Goal: Complete application form: Complete application form

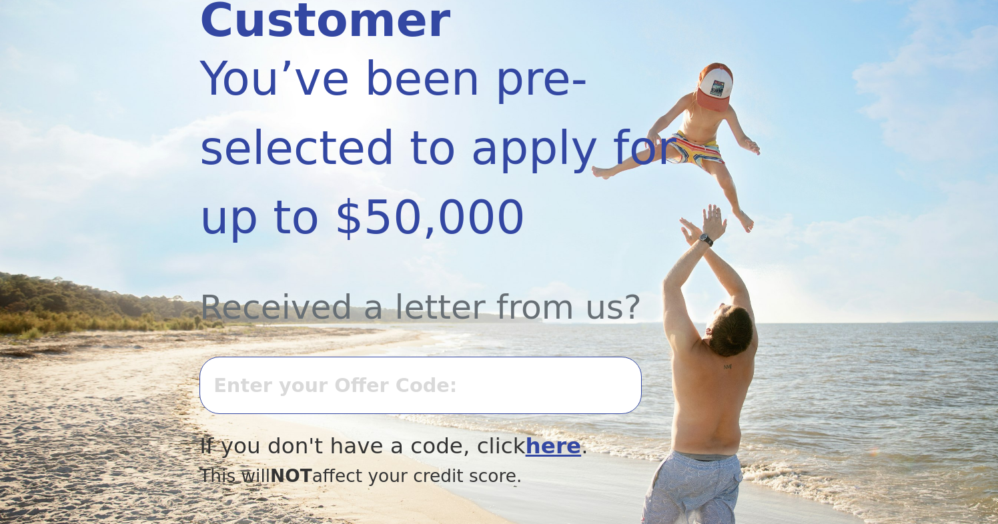
scroll to position [258, 0]
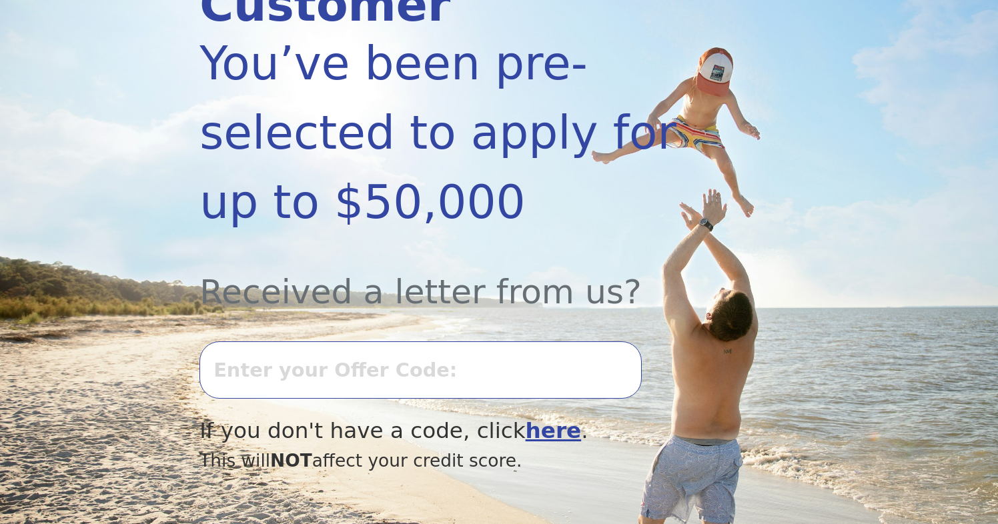
click at [302, 342] on input "text" at bounding box center [421, 370] width 442 height 57
type input "0806K-616730"
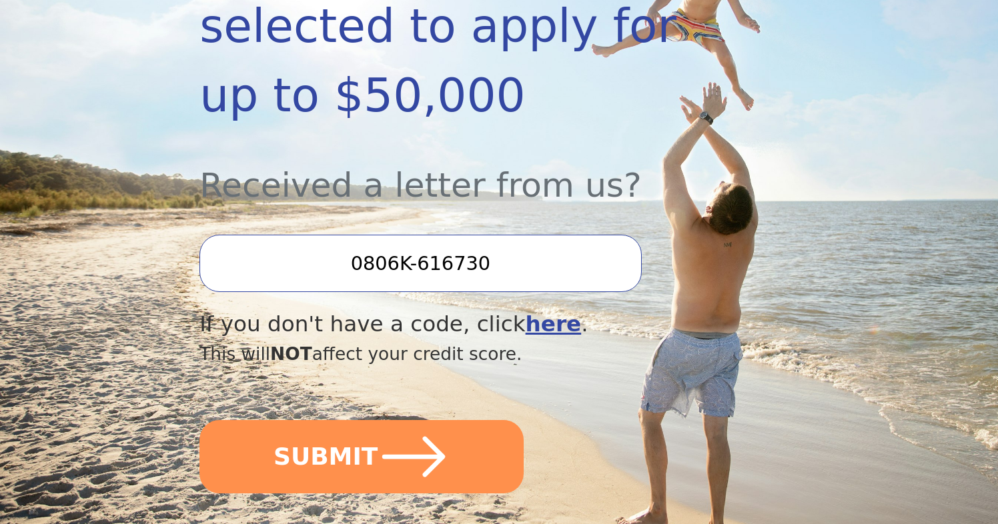
scroll to position [374, 0]
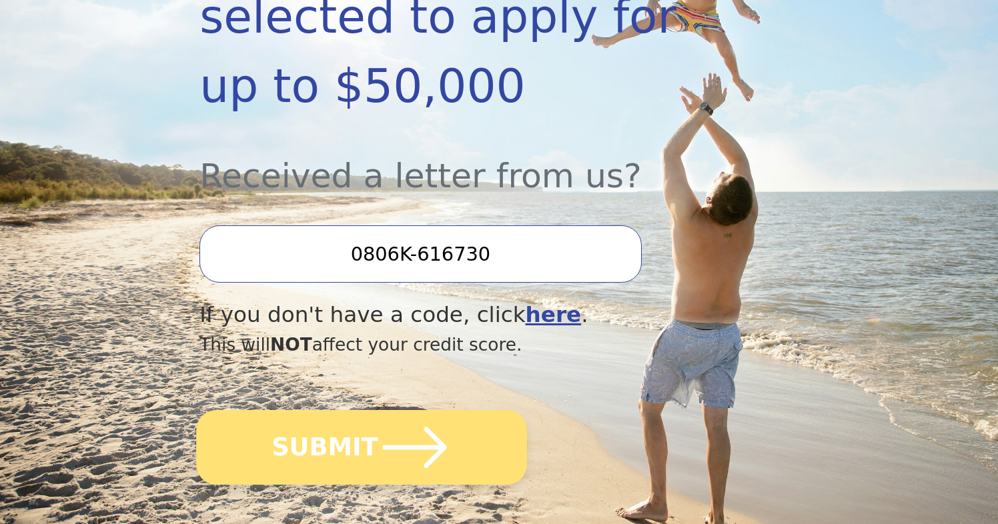
click at [395, 427] on icon "submit" at bounding box center [415, 447] width 64 height 41
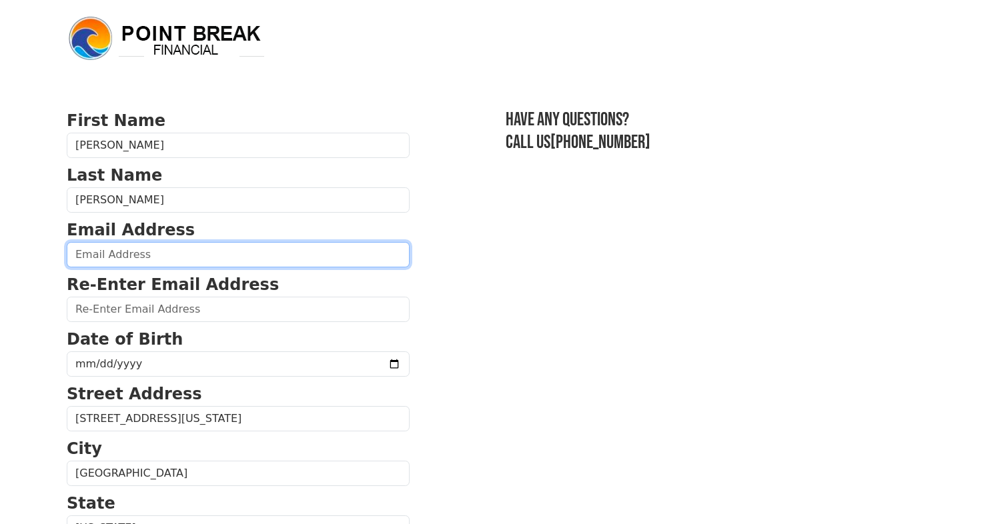
click at [135, 253] on input "email" at bounding box center [238, 254] width 343 height 25
type input "[EMAIL_ADDRESS][DOMAIN_NAME]"
type input "amysuethomas@gmail.com"
type input "(602) 377-1556"
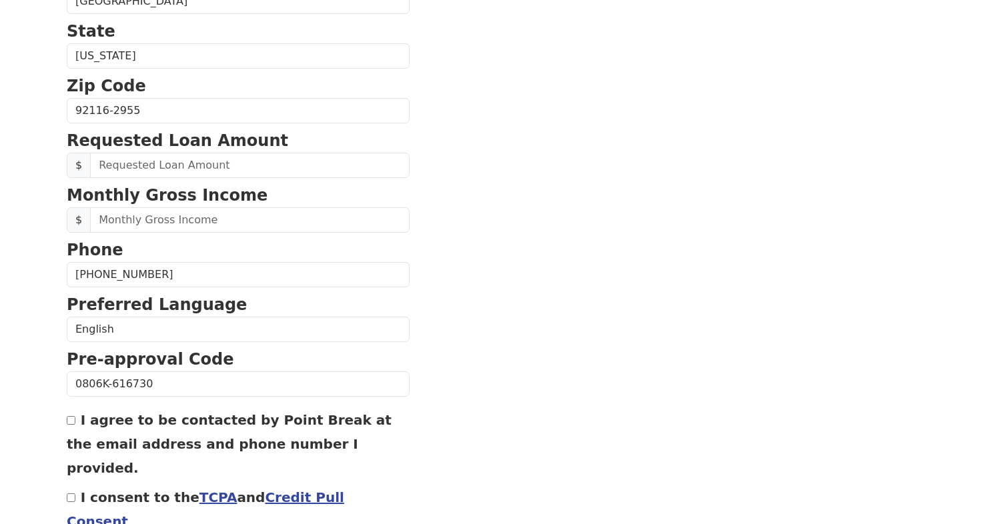
scroll to position [485, 0]
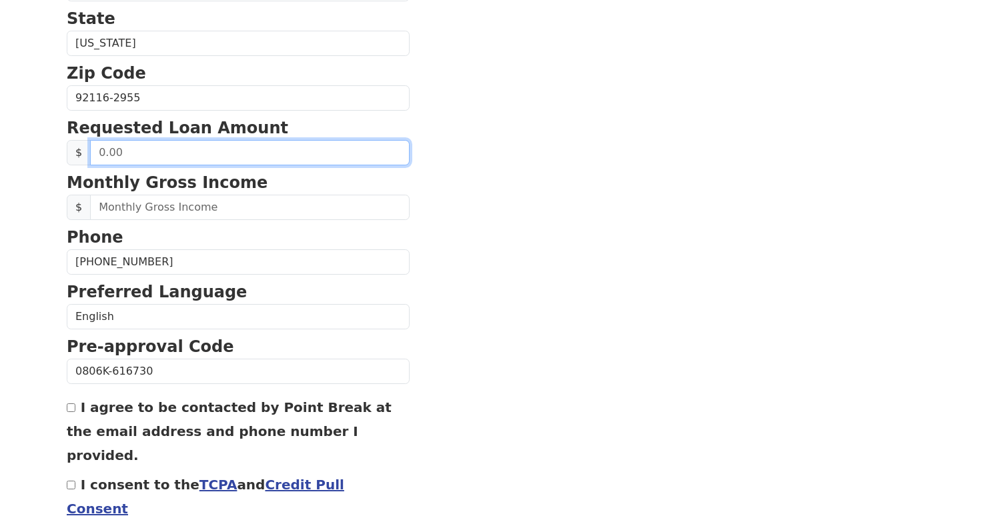
click at [157, 150] on input "text" at bounding box center [250, 152] width 320 height 25
type input "30,000.00"
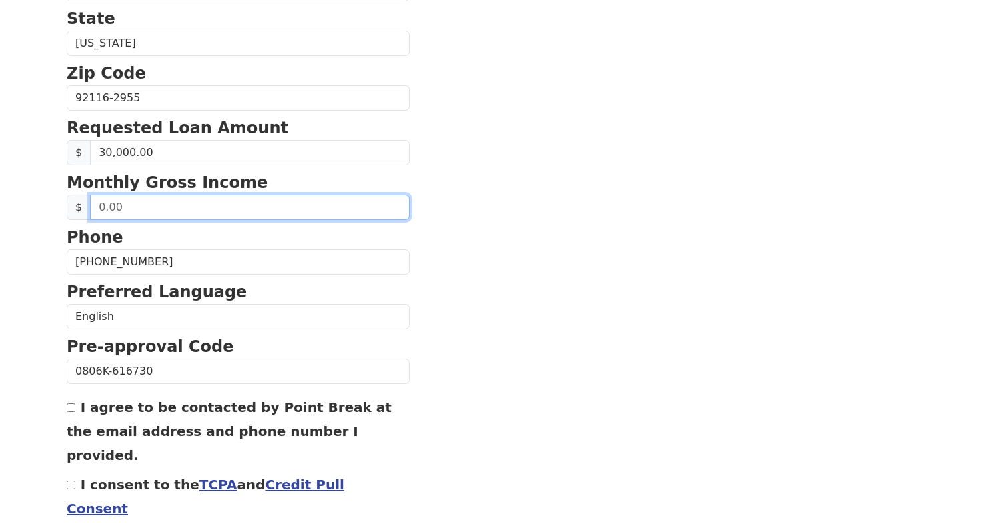
click at [131, 209] on input "text" at bounding box center [250, 207] width 320 height 25
type input "10,000.00"
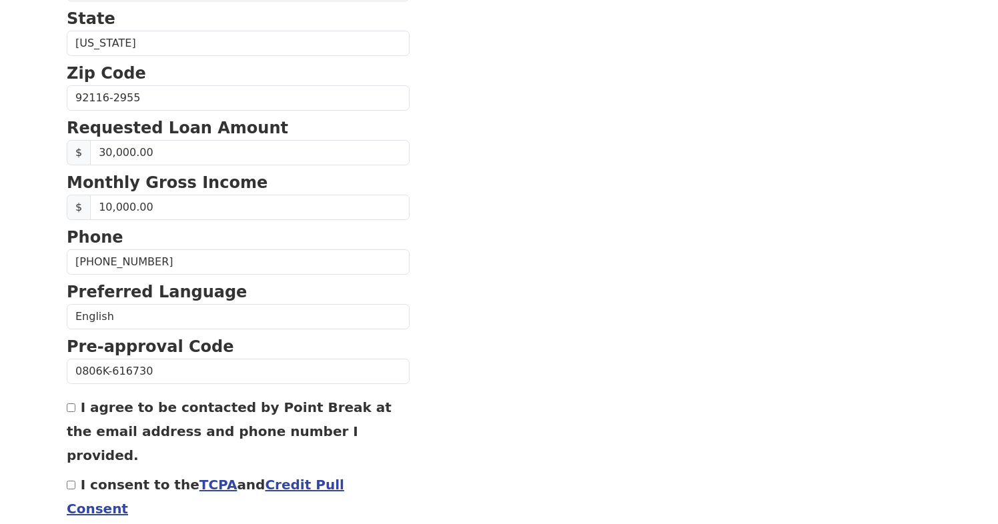
click at [69, 410] on input "I agree to be contacted by Point Break at the email address and phone number I …" at bounding box center [71, 408] width 9 height 9
checkbox input "true"
click at [72, 481] on input "I consent to the TCPA and Credit Pull Consent" at bounding box center [71, 485] width 9 height 9
checkbox input "true"
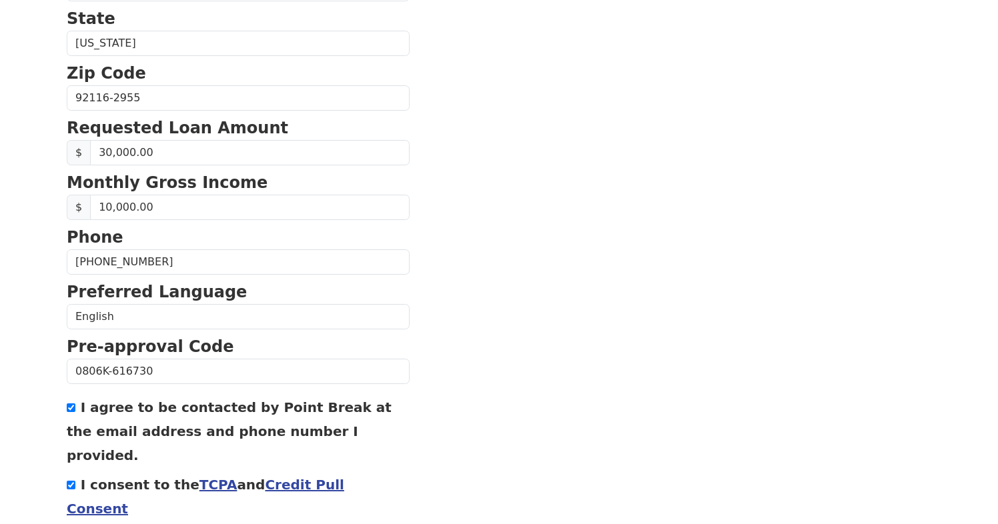
scroll to position [556, 0]
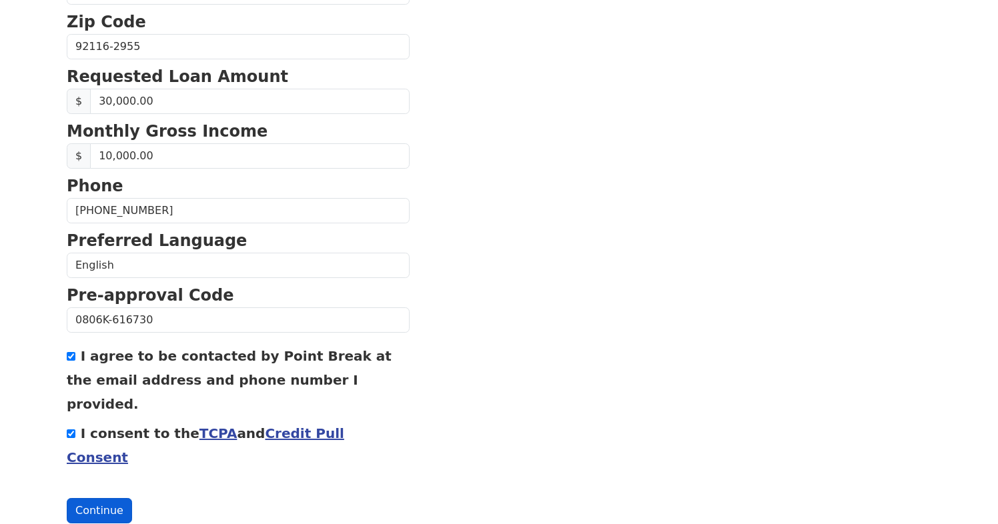
click at [107, 498] on button "Continue" at bounding box center [99, 510] width 65 height 25
click at [104, 498] on button "Continue" at bounding box center [99, 510] width 65 height 25
